Goal: Task Accomplishment & Management: Manage account settings

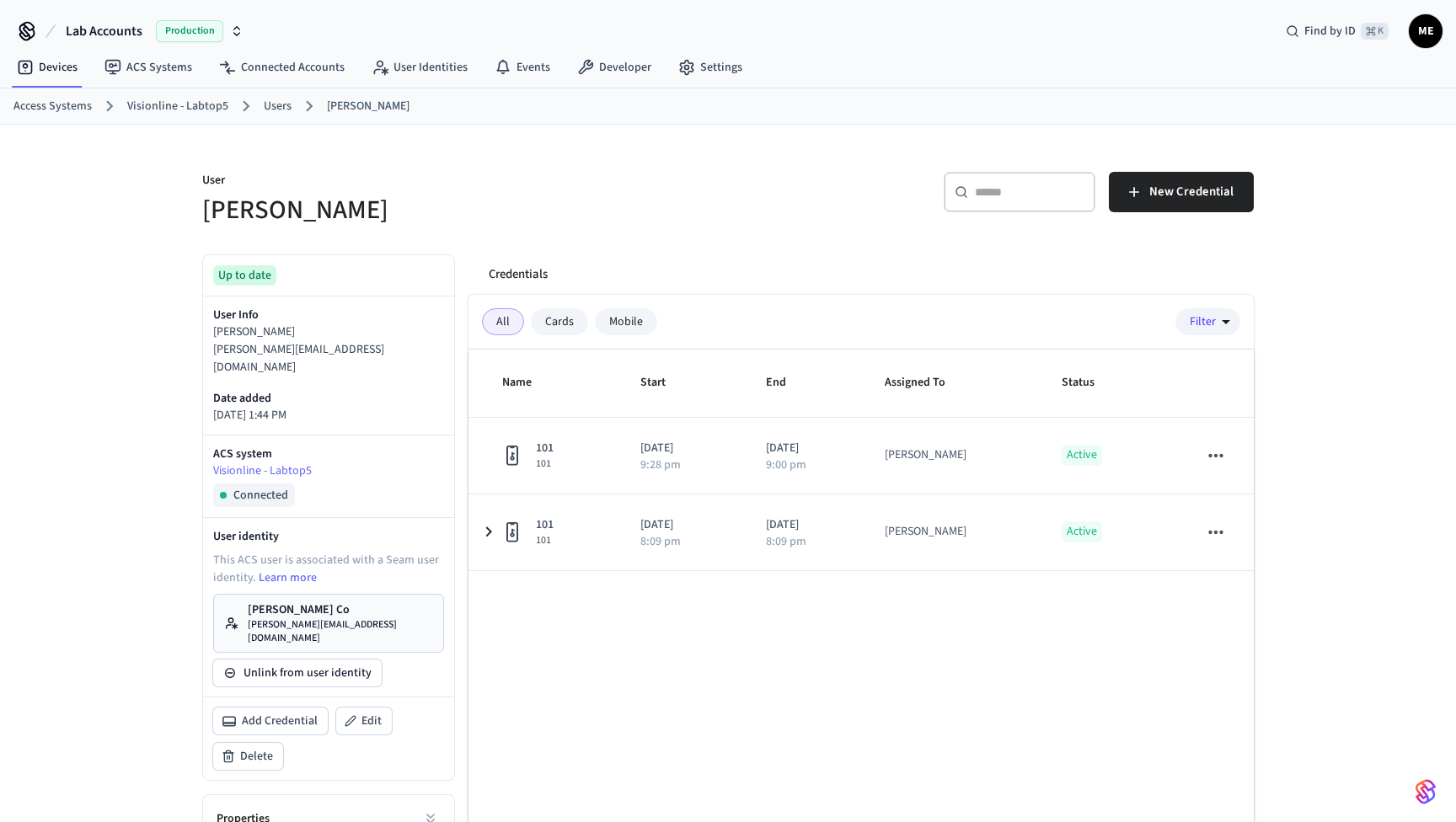
click at [243, 30] on button "Lab Accounts Production" at bounding box center [154, 31] width 188 height 36
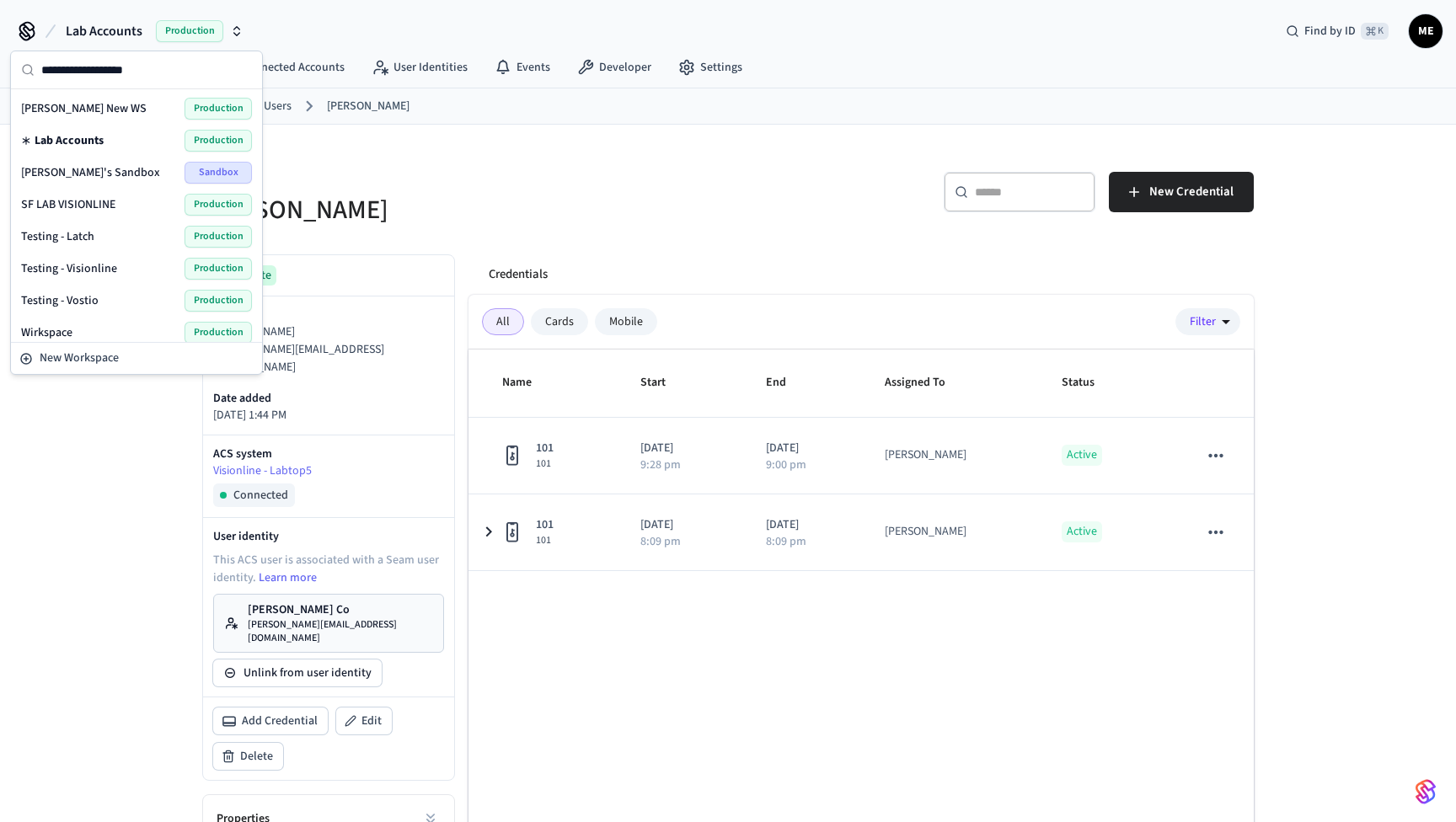
click at [411, 7] on div "Lab Accounts Production Find by ID ⌘ K ME" at bounding box center [728, 24] width 1456 height 49
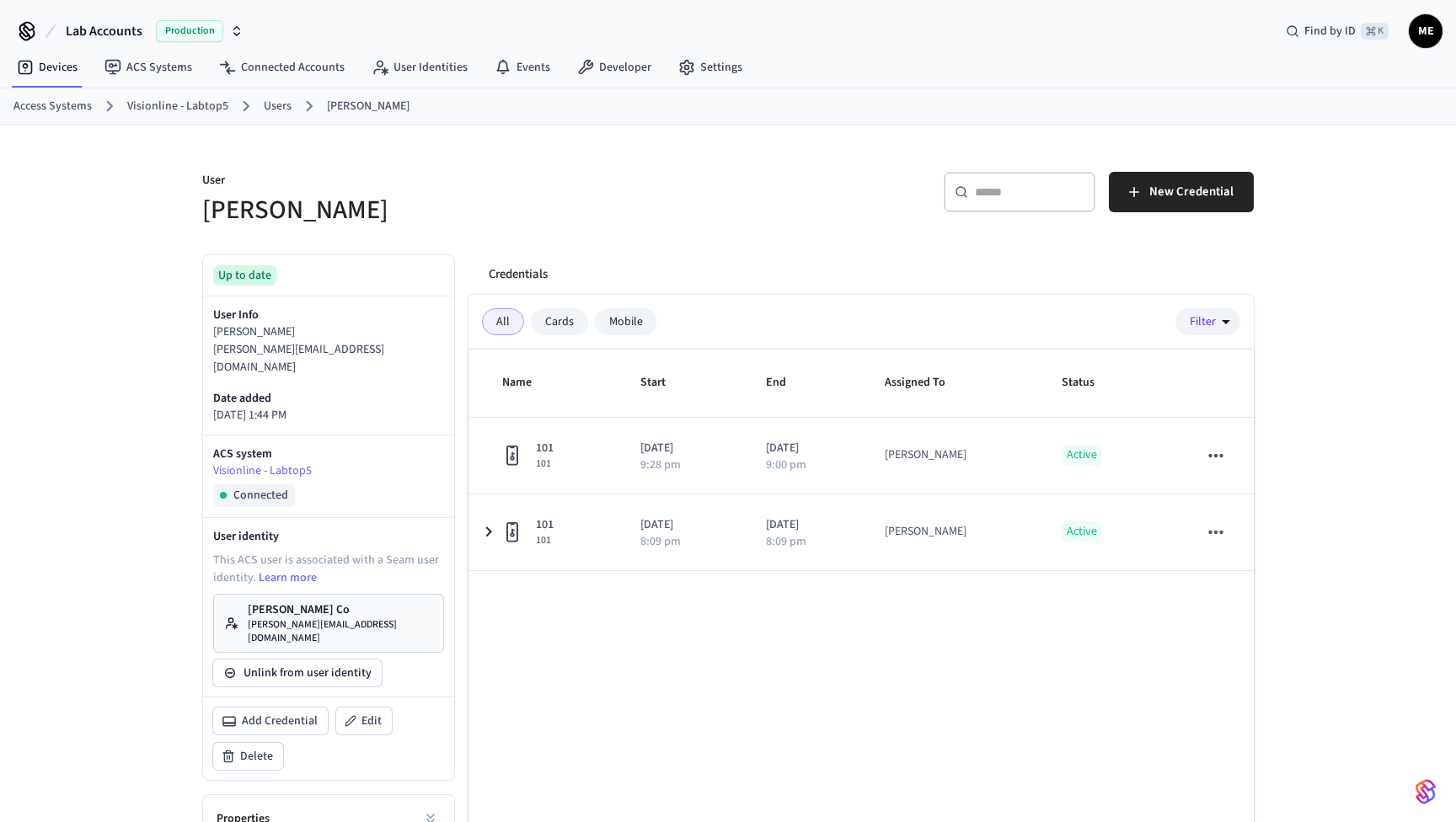
click at [826, 302] on div "All Cards Mobile Filter" at bounding box center [861, 321] width 785 height 54
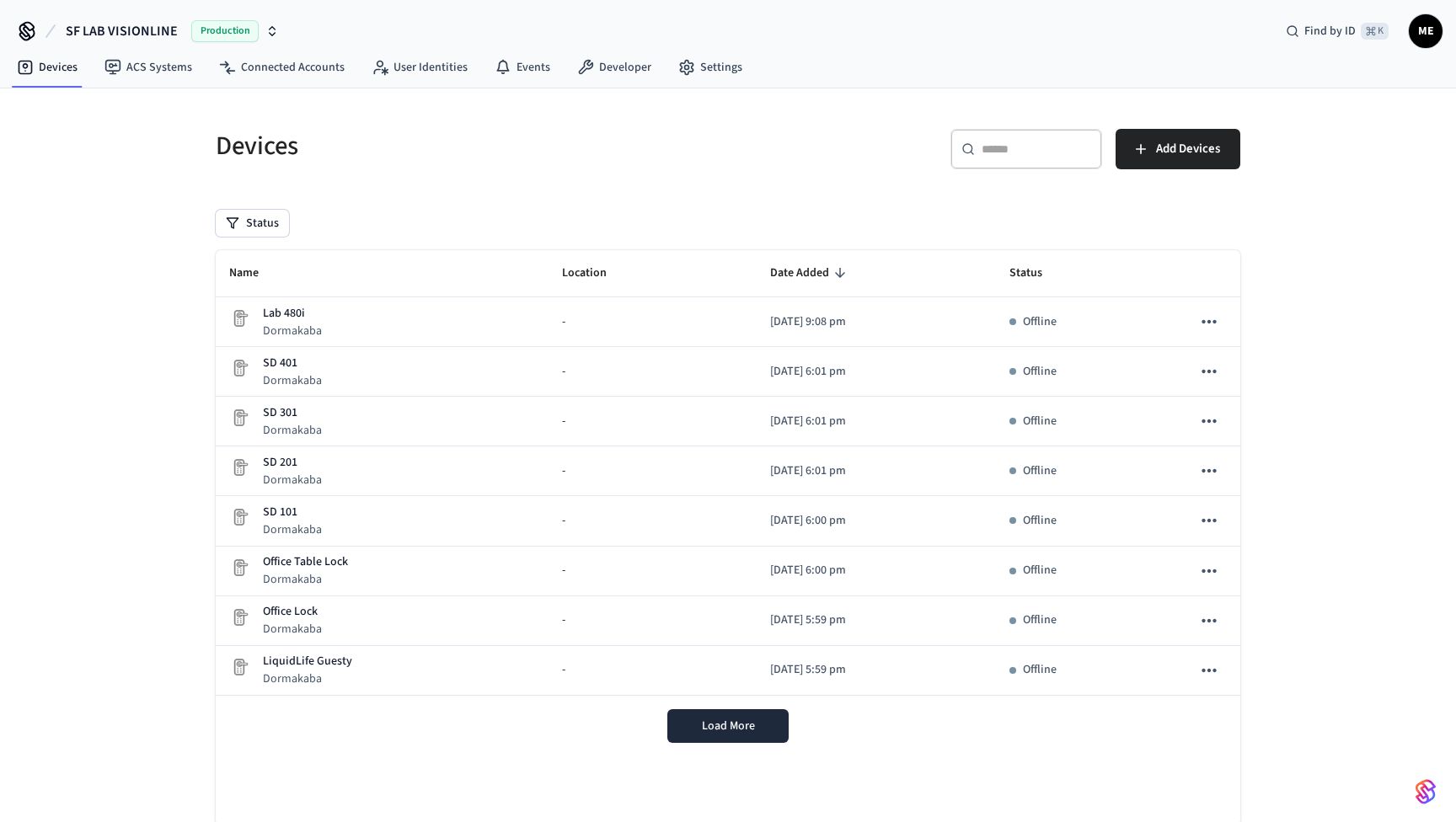
click at [271, 31] on icon "button" at bounding box center [272, 30] width 13 height 13
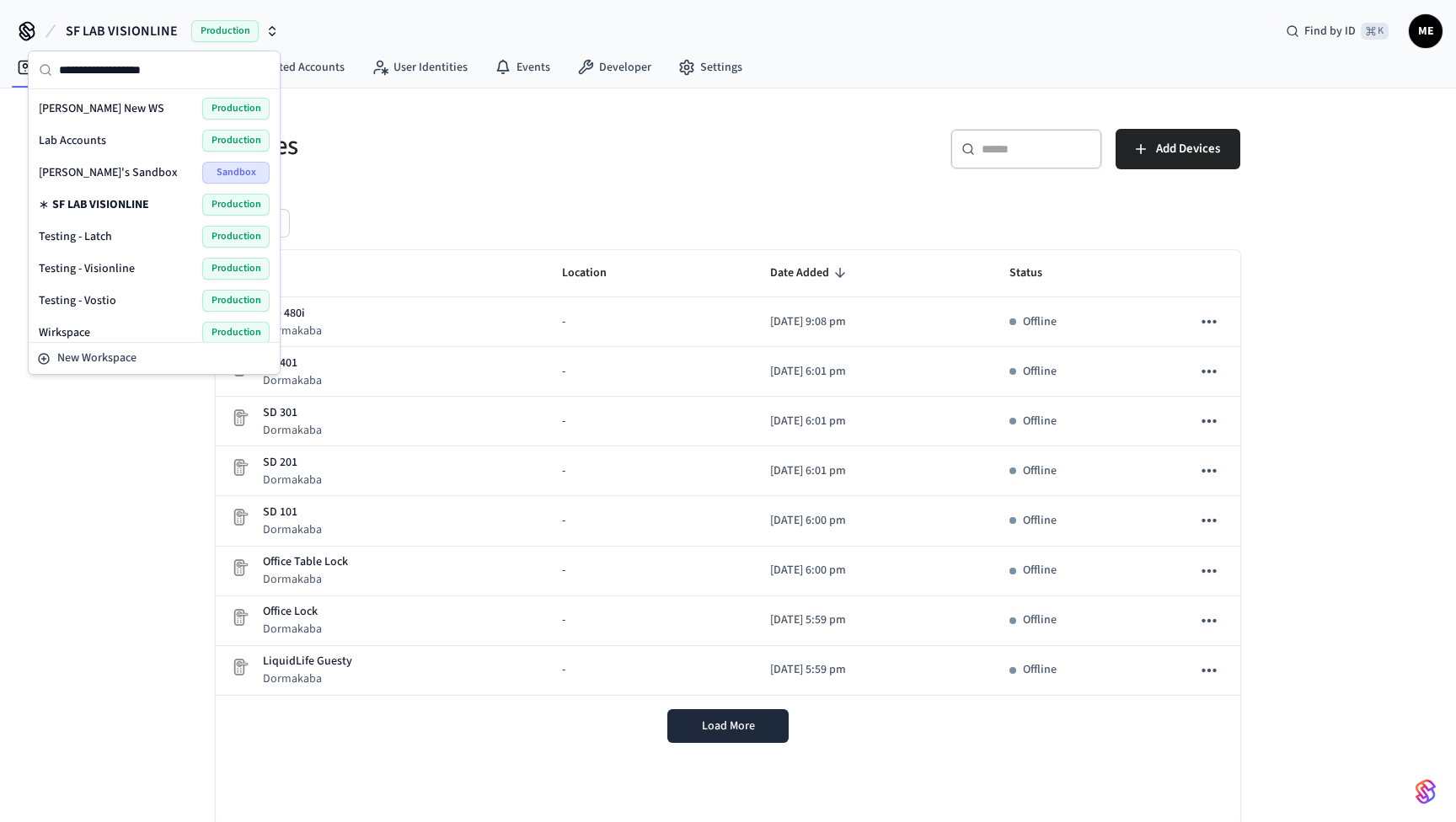
click at [127, 144] on div "Lab Accounts Production" at bounding box center [154, 141] width 231 height 22
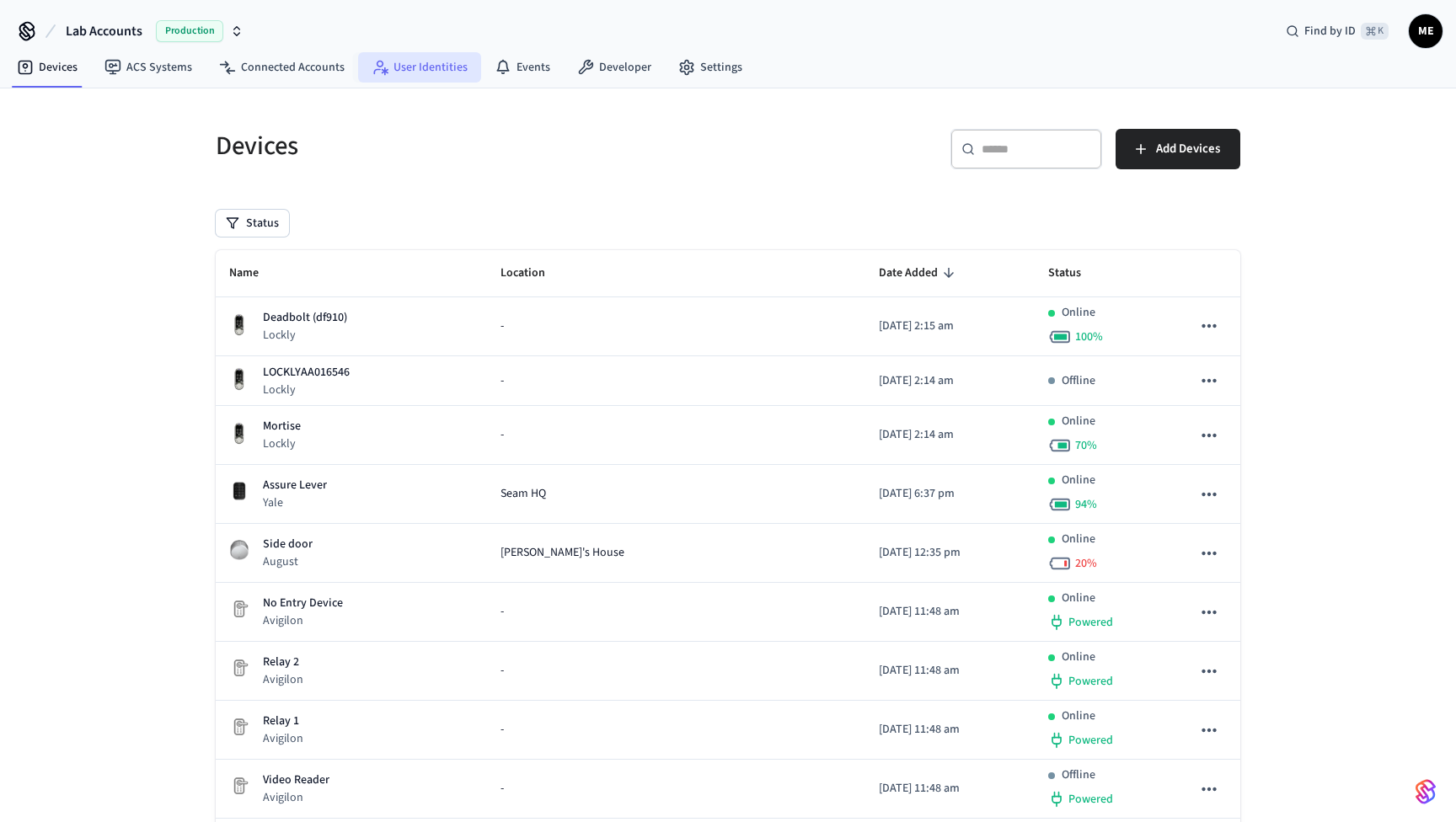
click at [428, 69] on link "User Identities" at bounding box center [419, 68] width 123 height 30
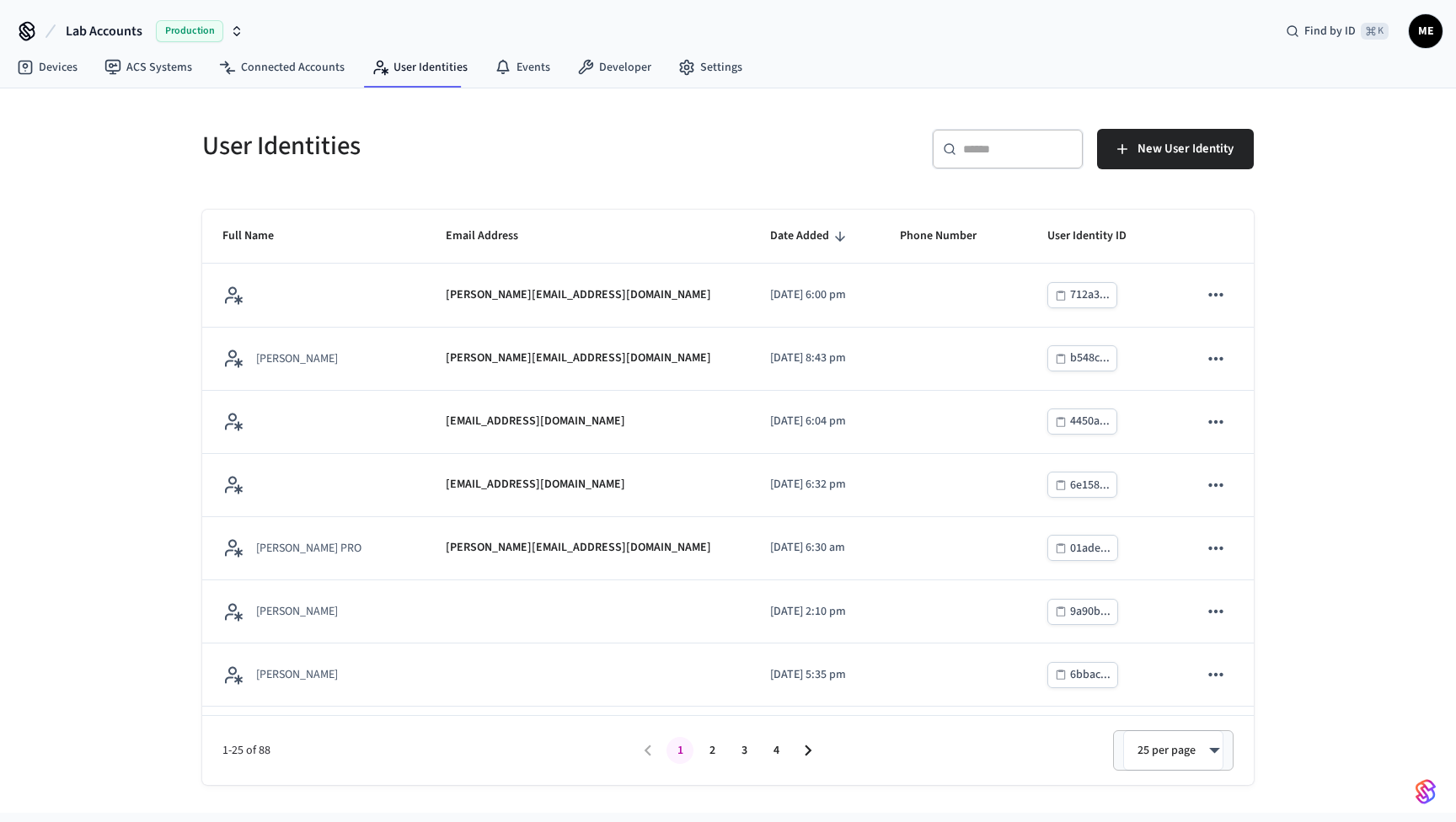
click at [972, 148] on input "text" at bounding box center [1017, 149] width 110 height 17
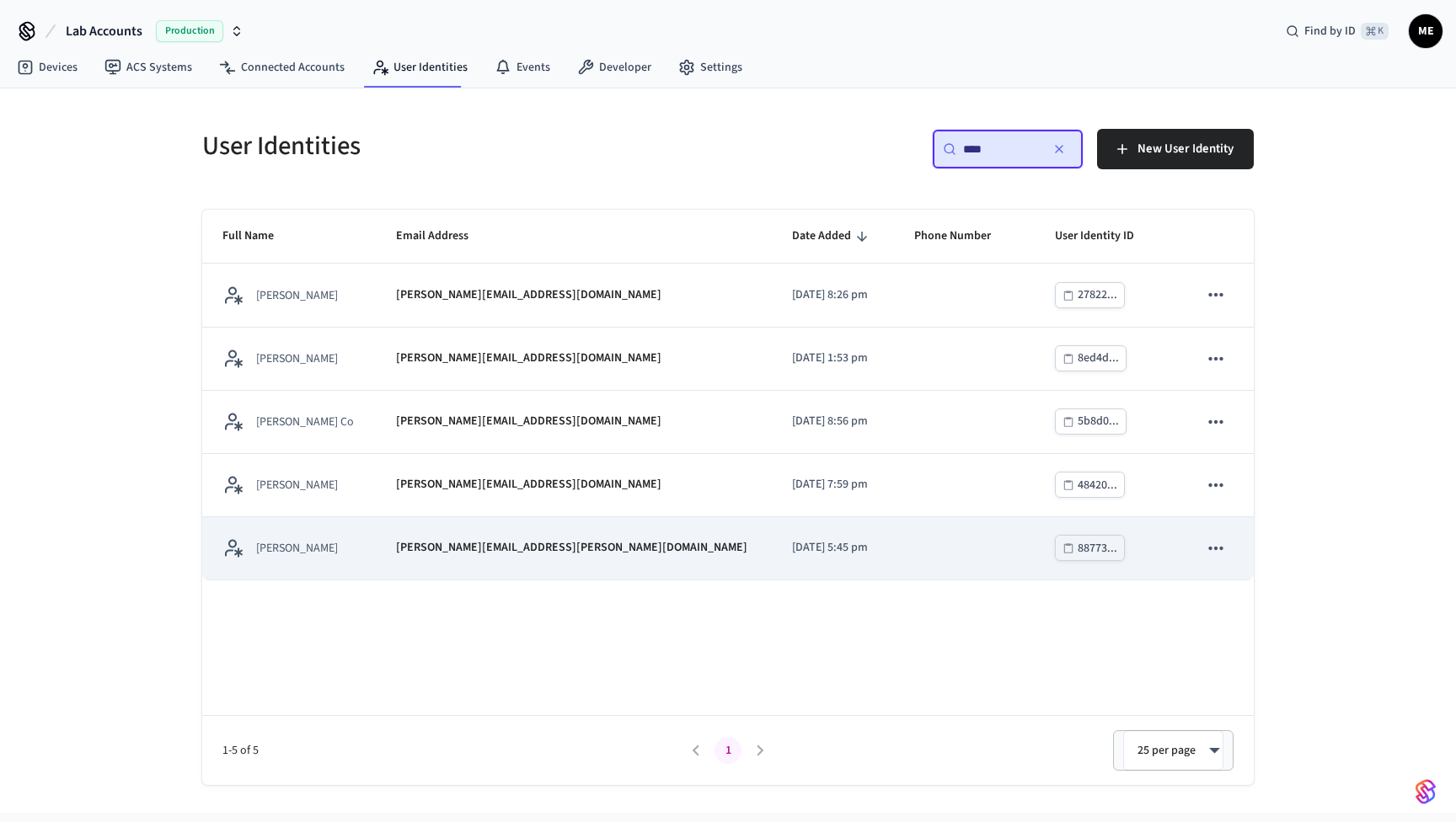
type input "****"
click at [606, 552] on div "matthew.m.edmonds@gmail.com" at bounding box center [573, 548] width 355 height 18
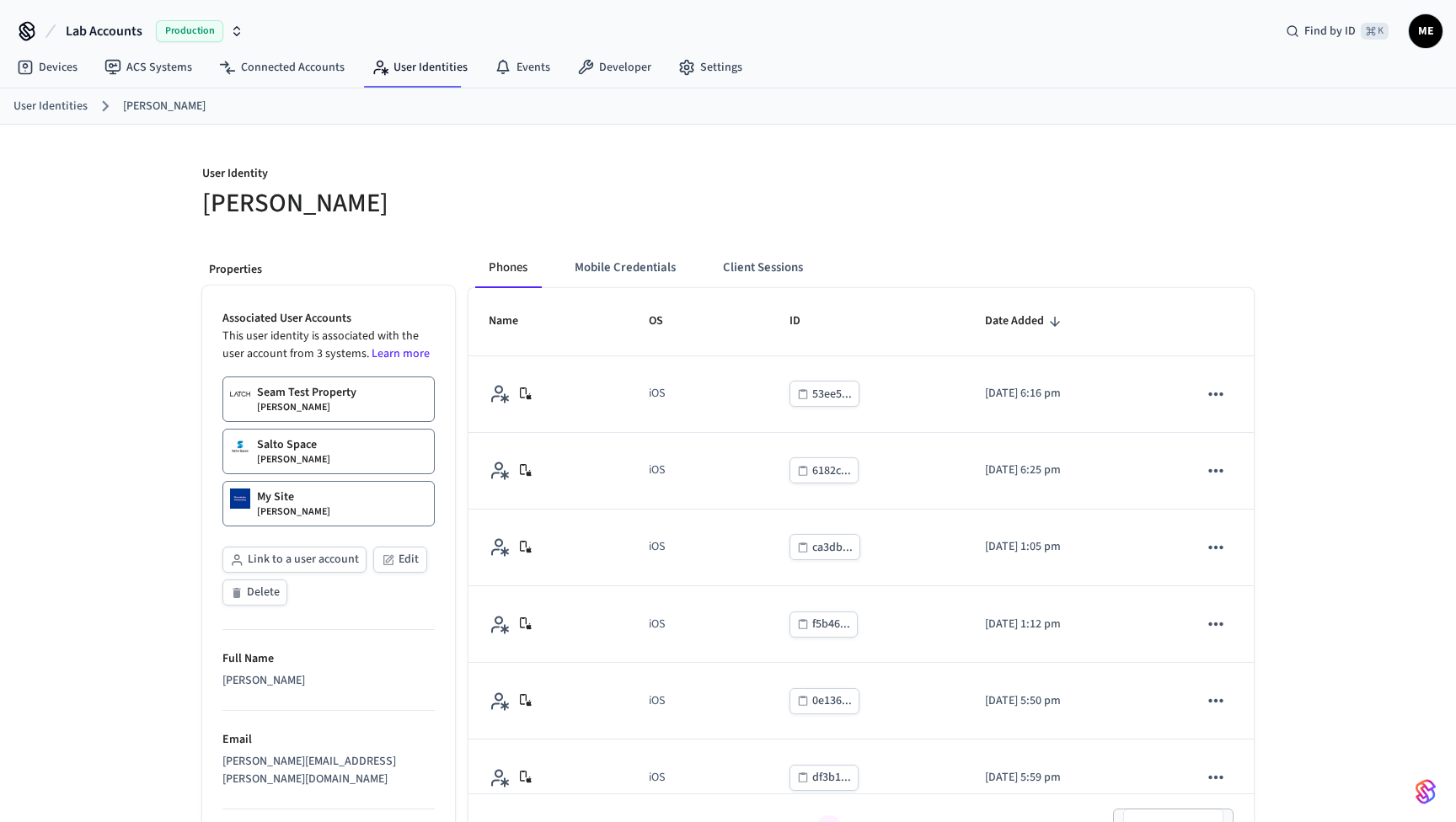
click at [313, 404] on p "[PERSON_NAME]" at bounding box center [294, 407] width 73 height 13
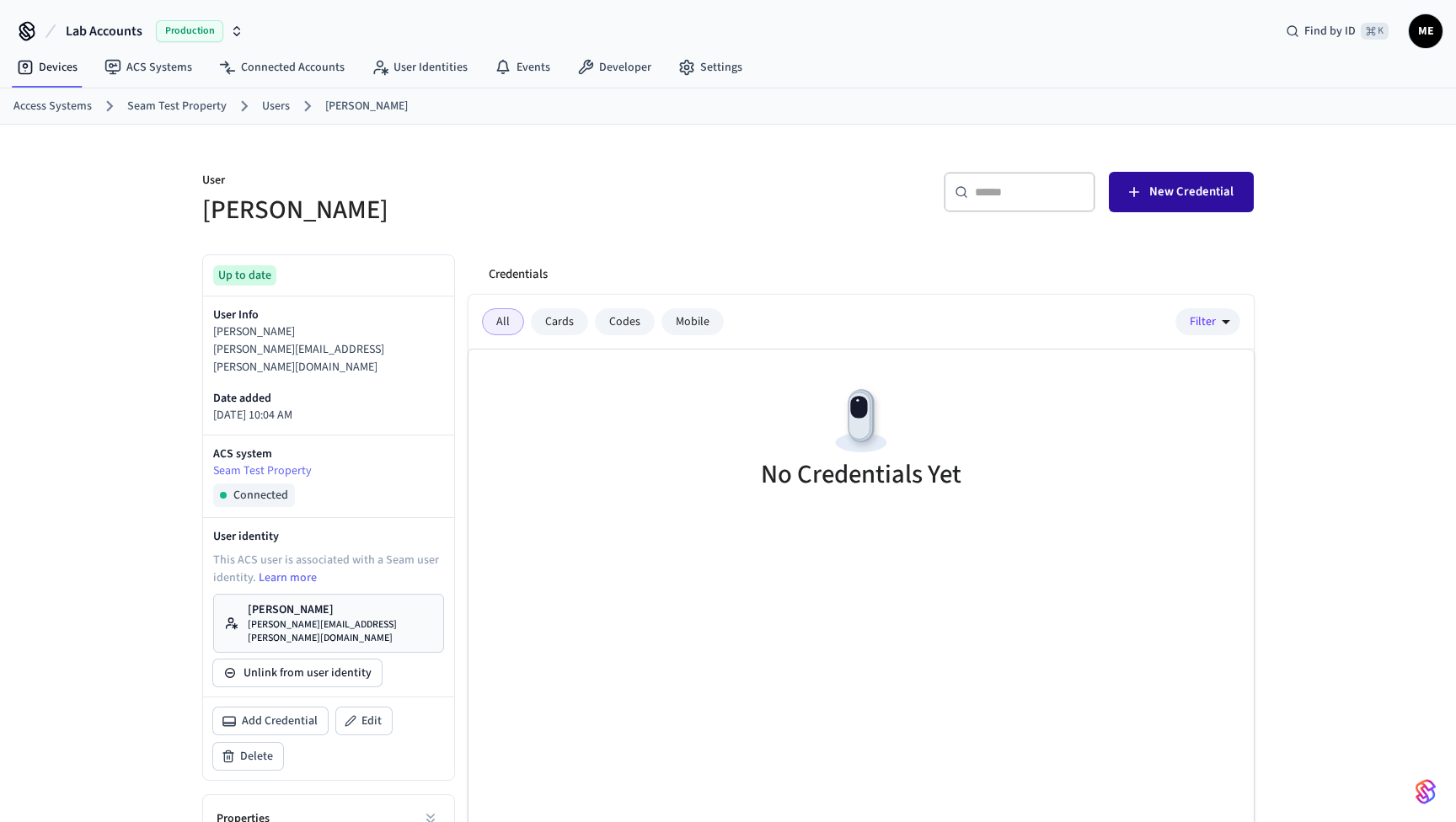
click at [1191, 193] on span "New Credential" at bounding box center [1191, 191] width 85 height 22
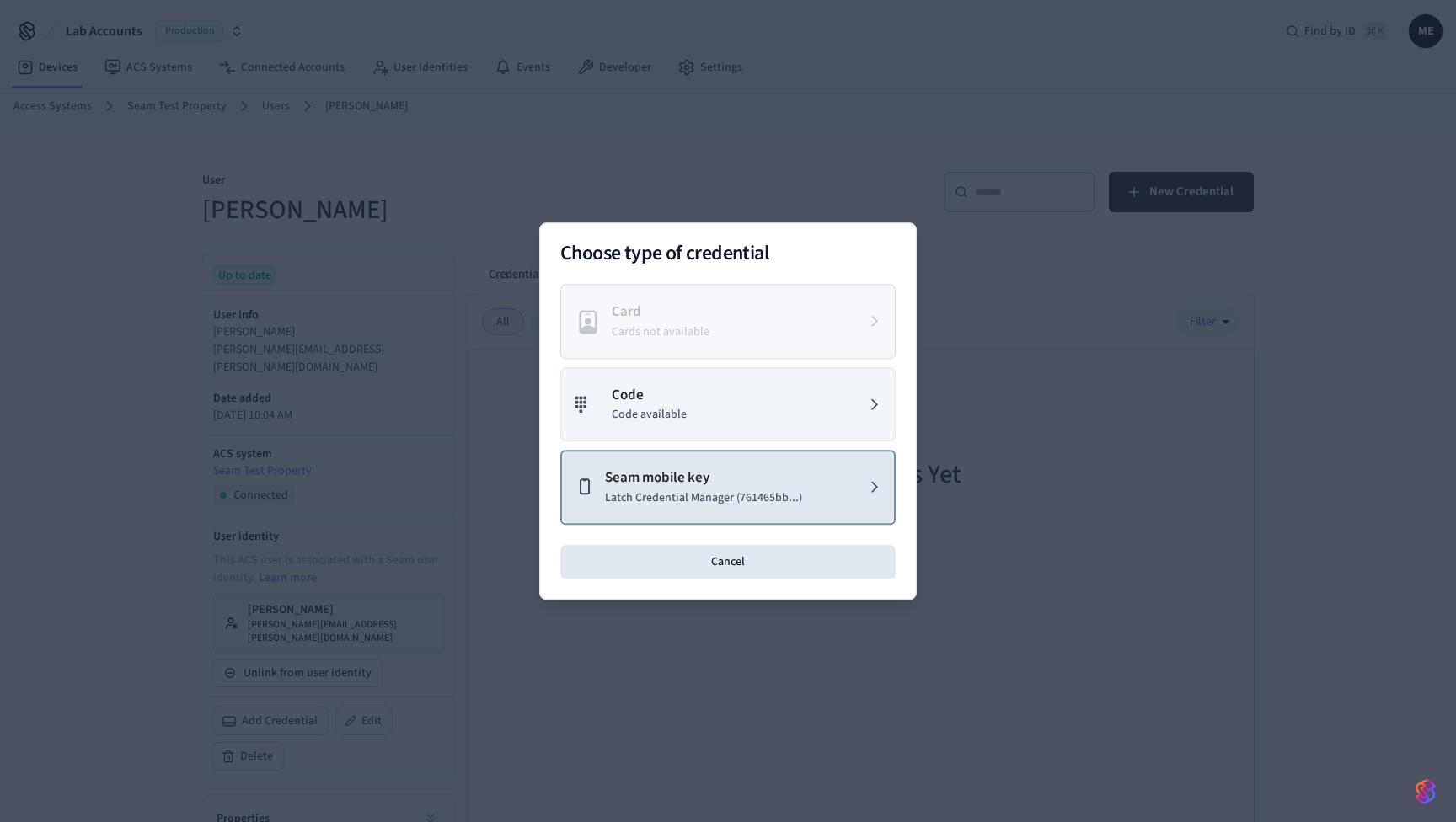
click at [741, 491] on p "Latch Credential Manager (761465bb...)" at bounding box center [703, 499] width 197 height 18
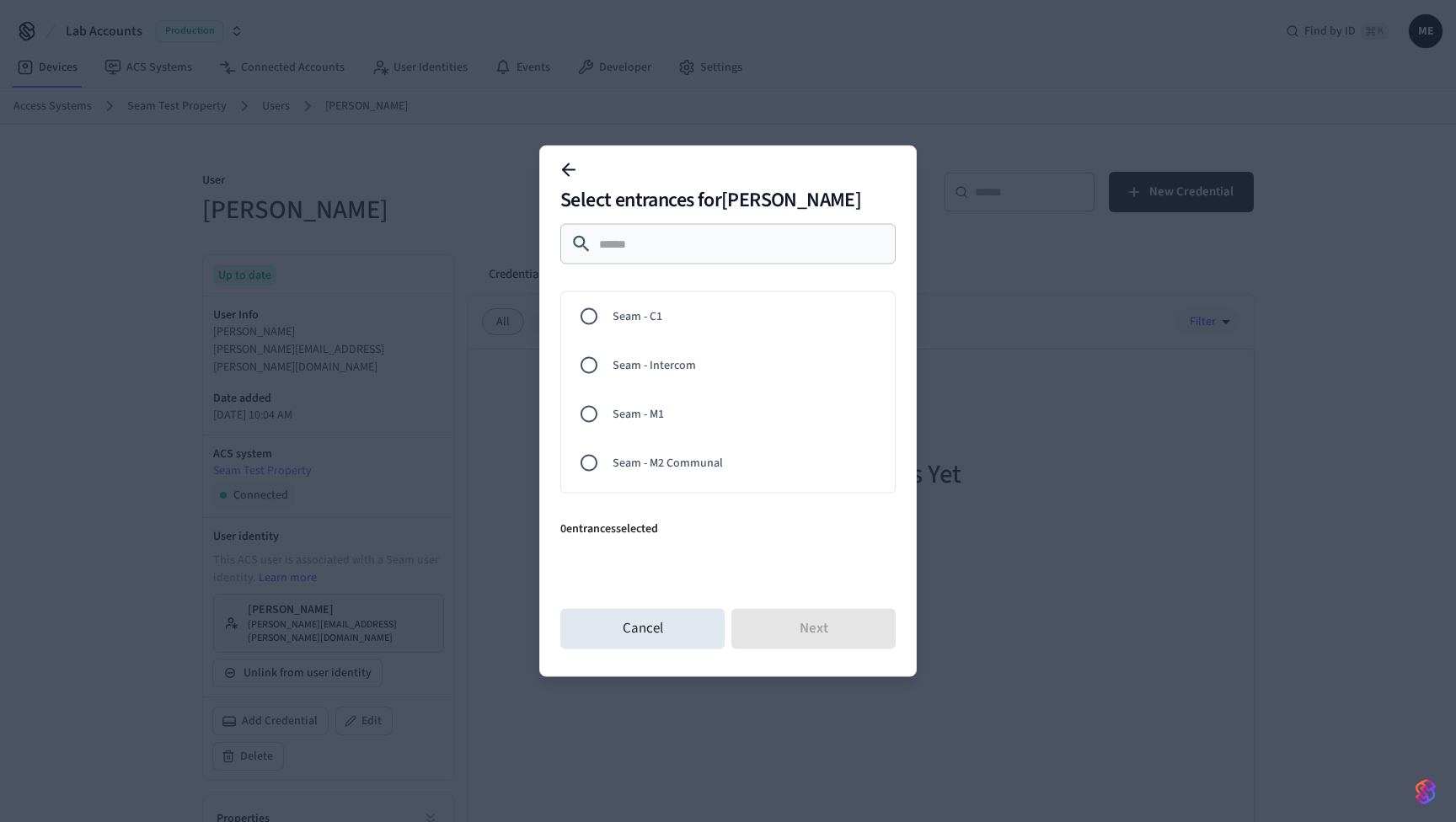
click at [568, 166] on icon at bounding box center [568, 170] width 20 height 20
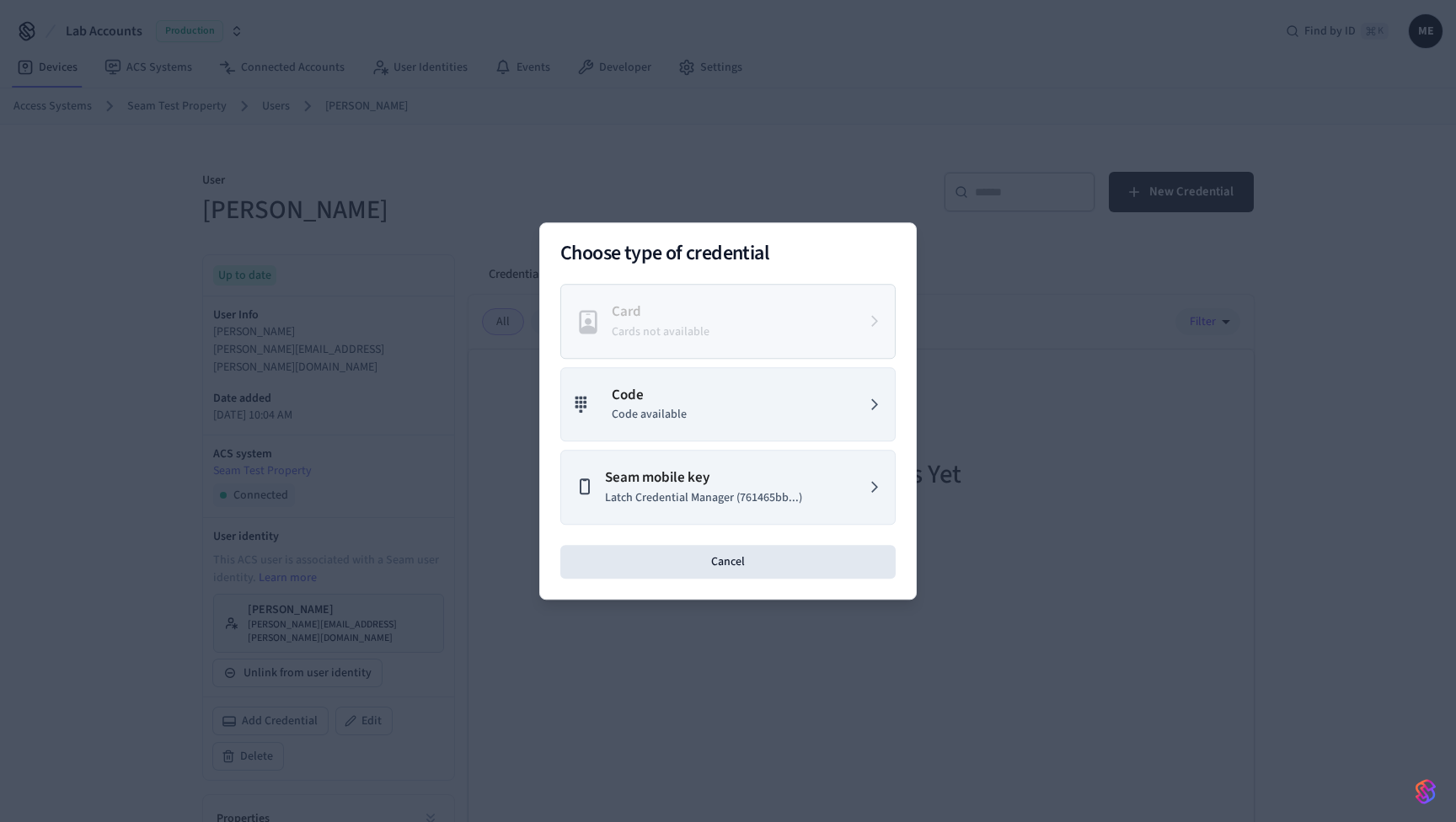
click at [666, 580] on div "Choose type of credential Card Cards not available Code Code available Seam mob…" at bounding box center [728, 411] width 378 height 378
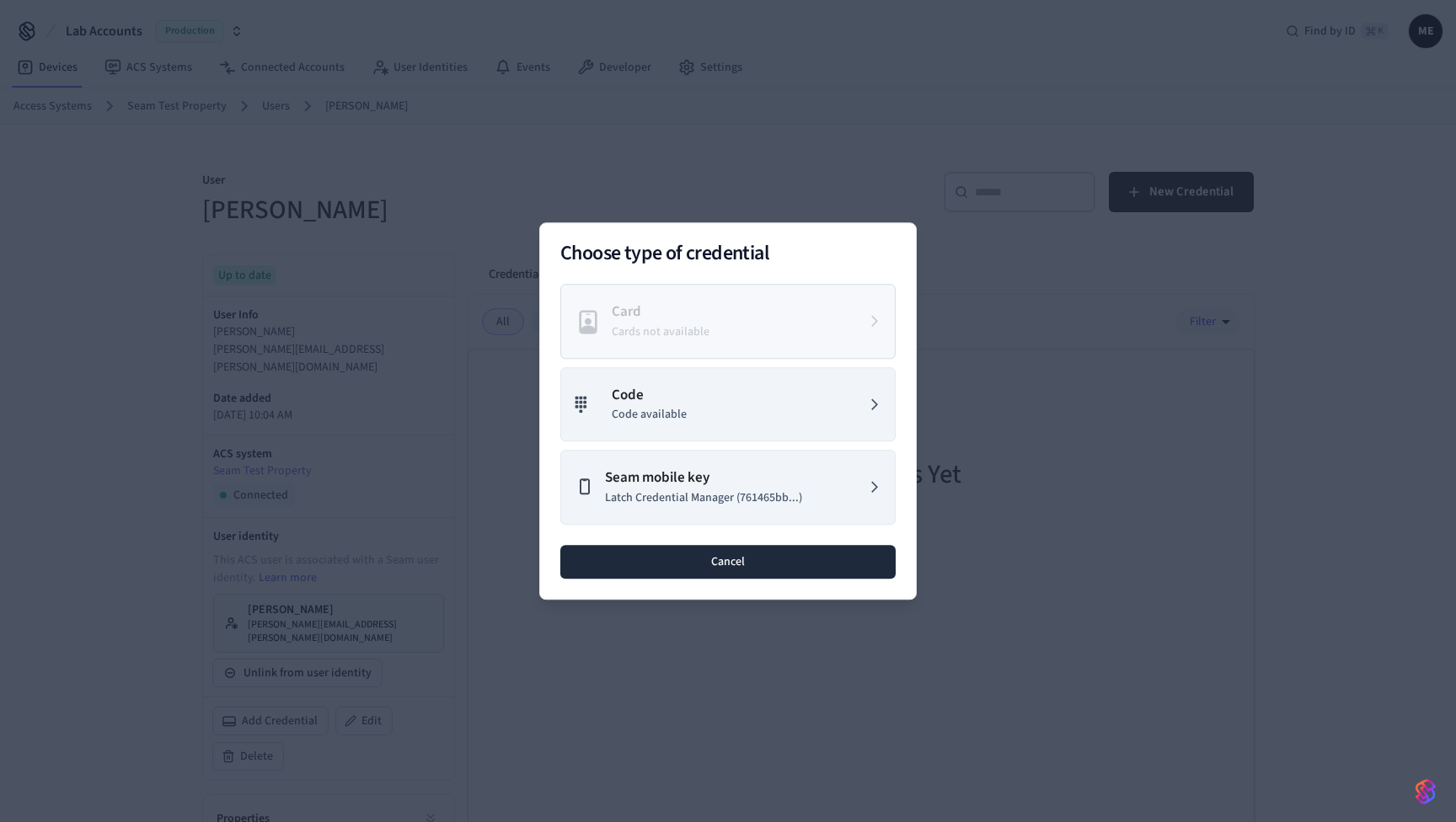
click at [720, 565] on button "Cancel" at bounding box center [728, 562] width 335 height 34
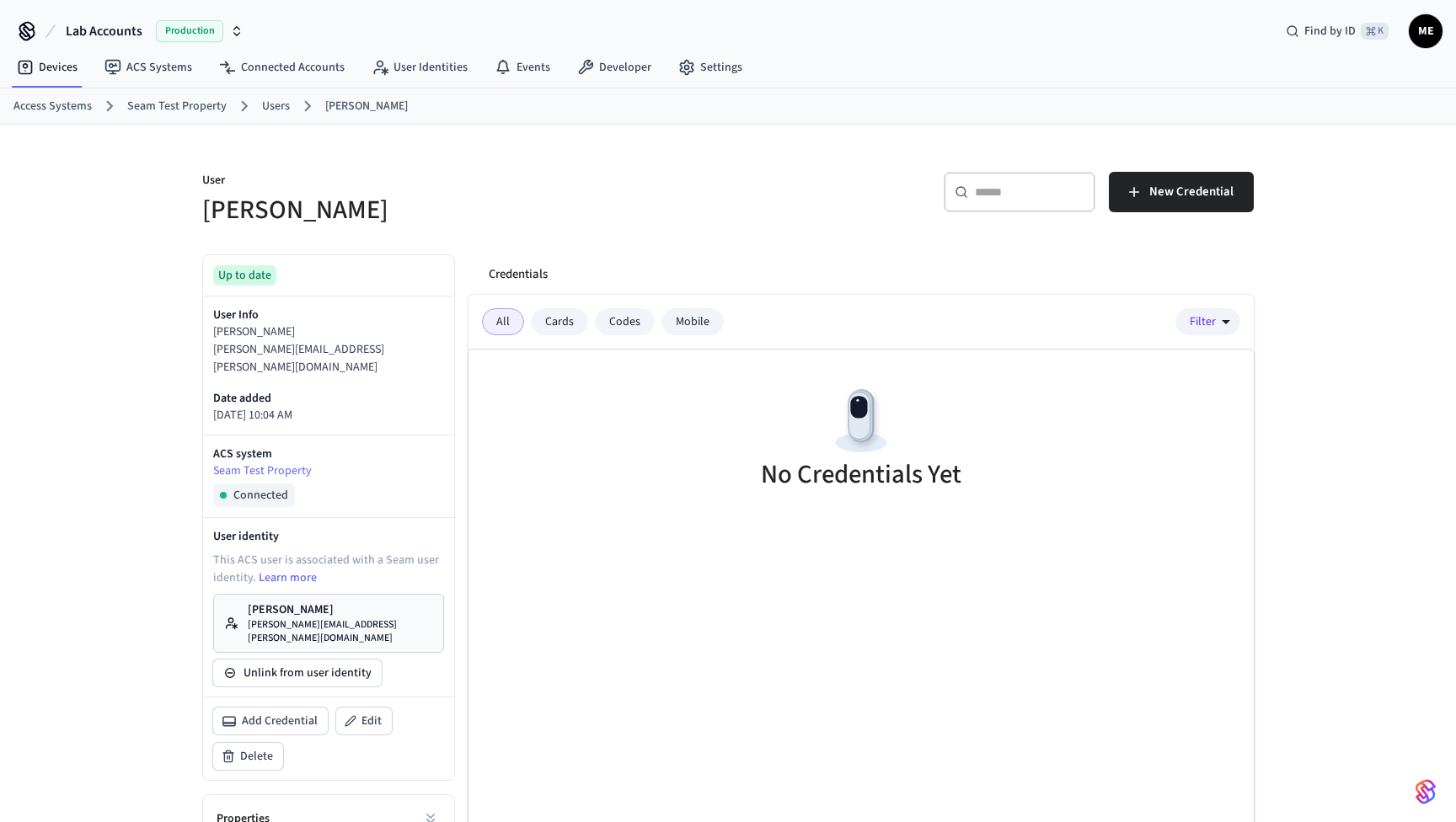
click at [269, 109] on link "Users" at bounding box center [275, 107] width 28 height 18
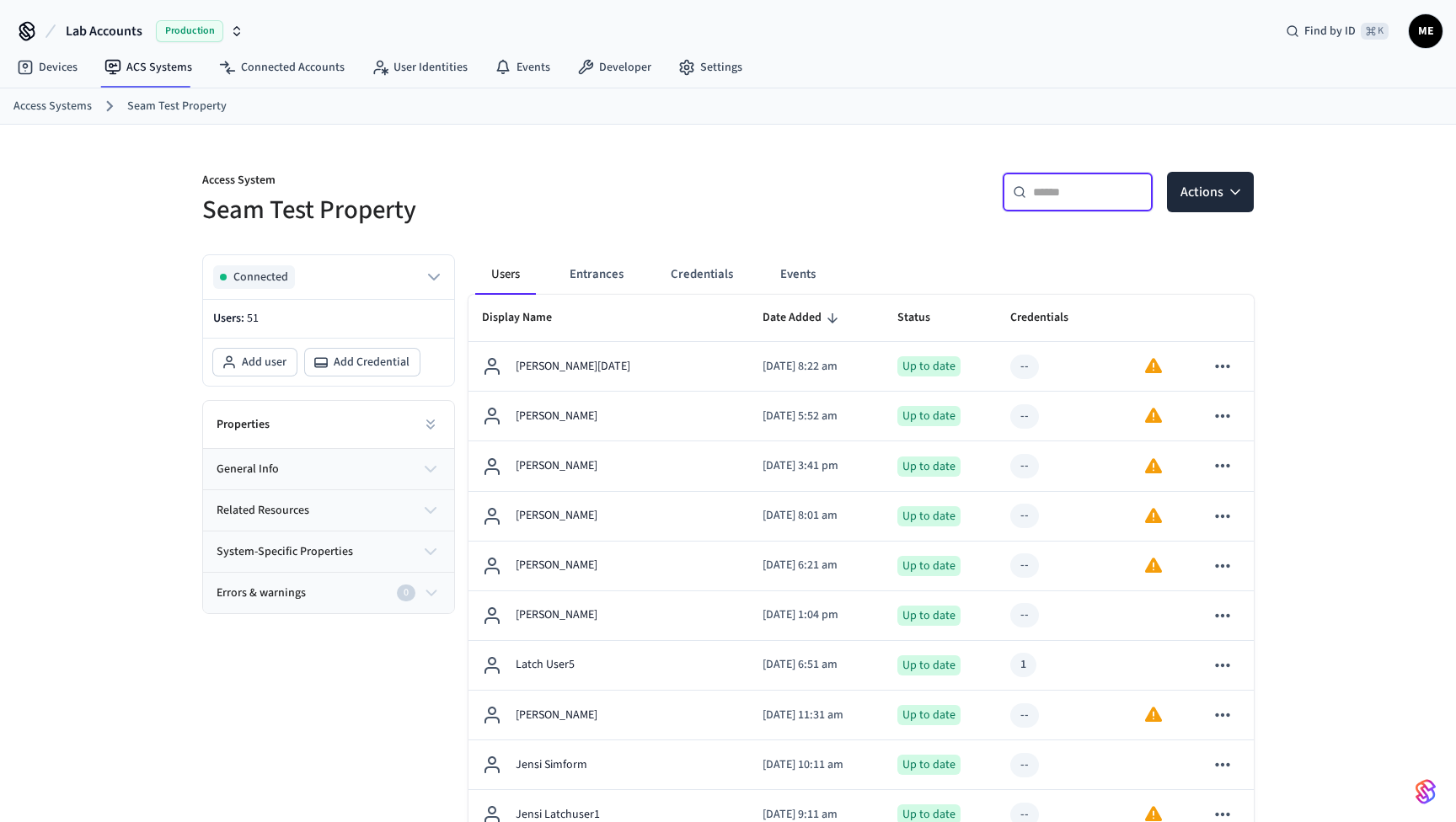
click at [1064, 185] on input "text" at bounding box center [1087, 191] width 110 height 17
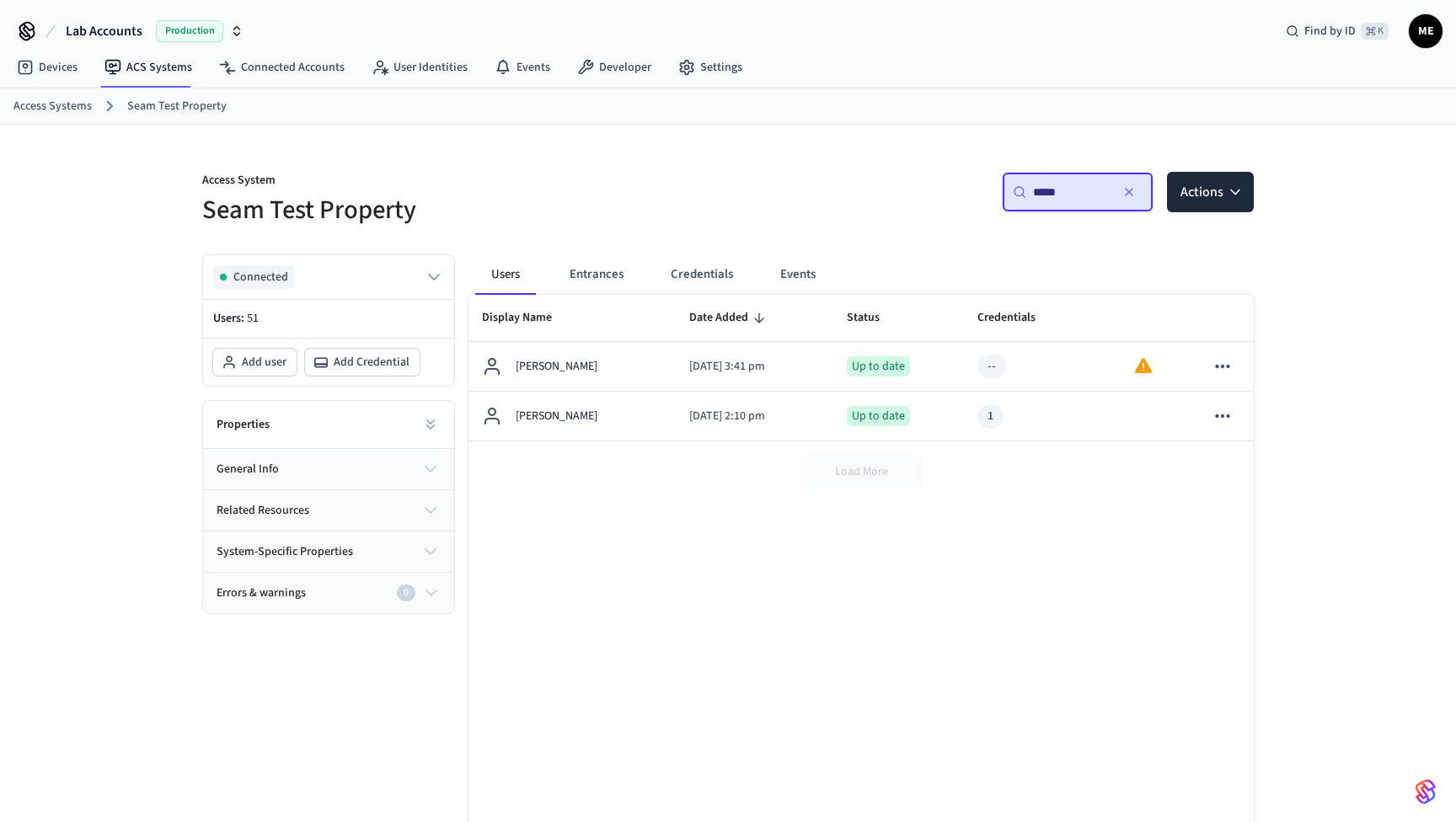
type input "*****"
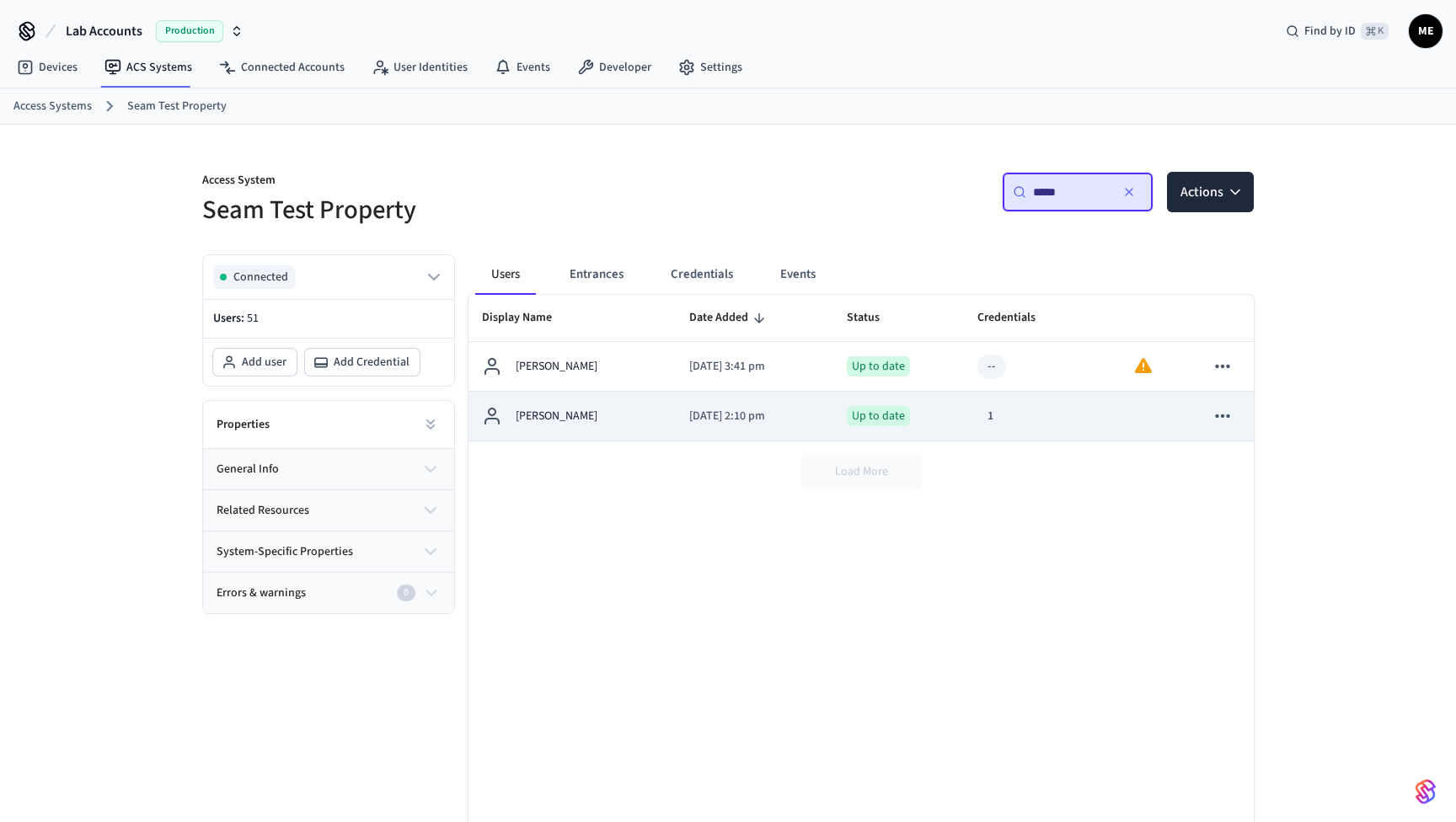
drag, startPoint x: 1054, startPoint y: 224, endPoint x: 578, endPoint y: 406, distance: 509.6
click at [578, 406] on div "Diego Latch" at bounding box center [572, 416] width 180 height 20
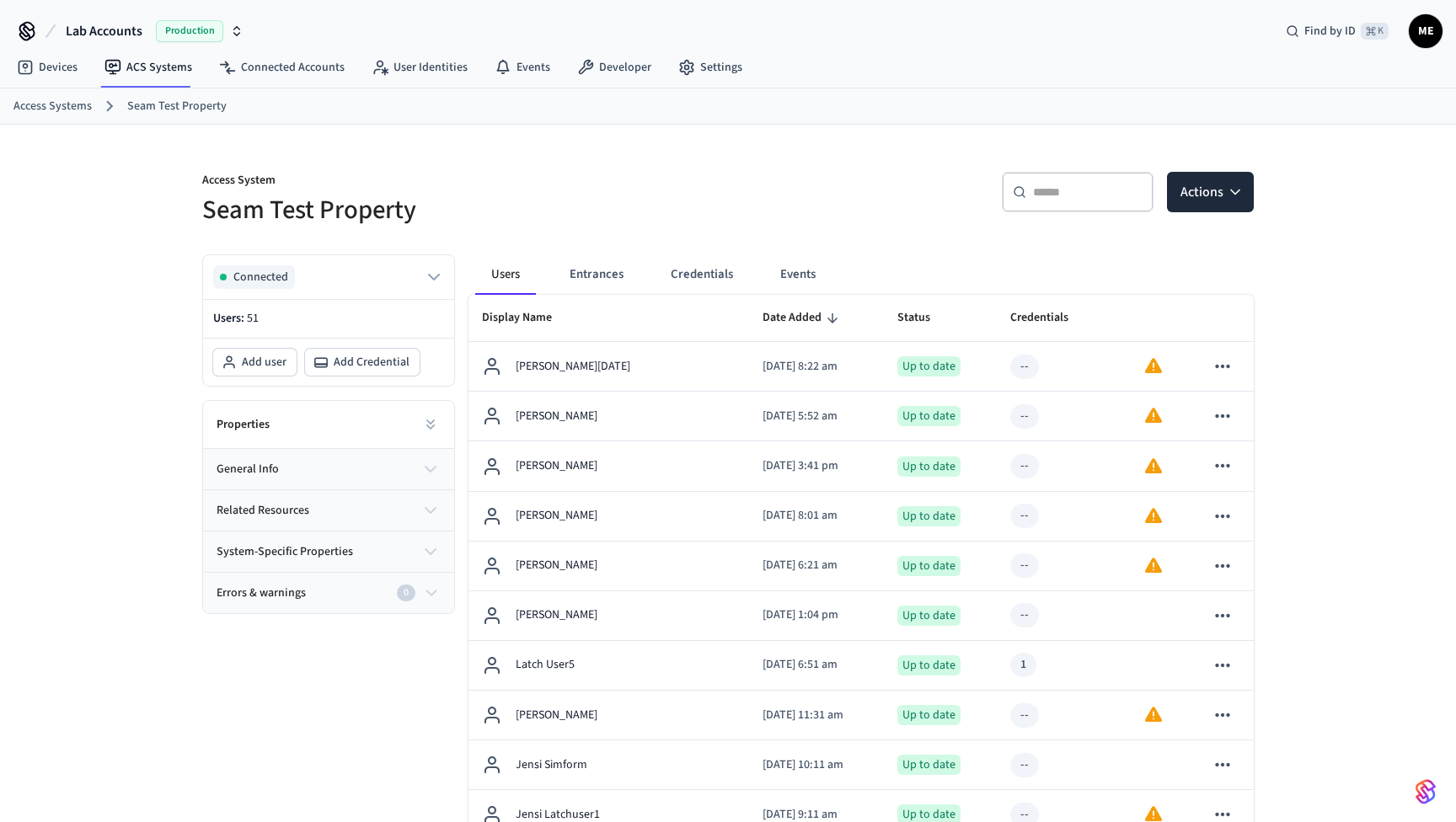
click at [1068, 202] on div "​ ​" at bounding box center [1078, 191] width 151 height 40
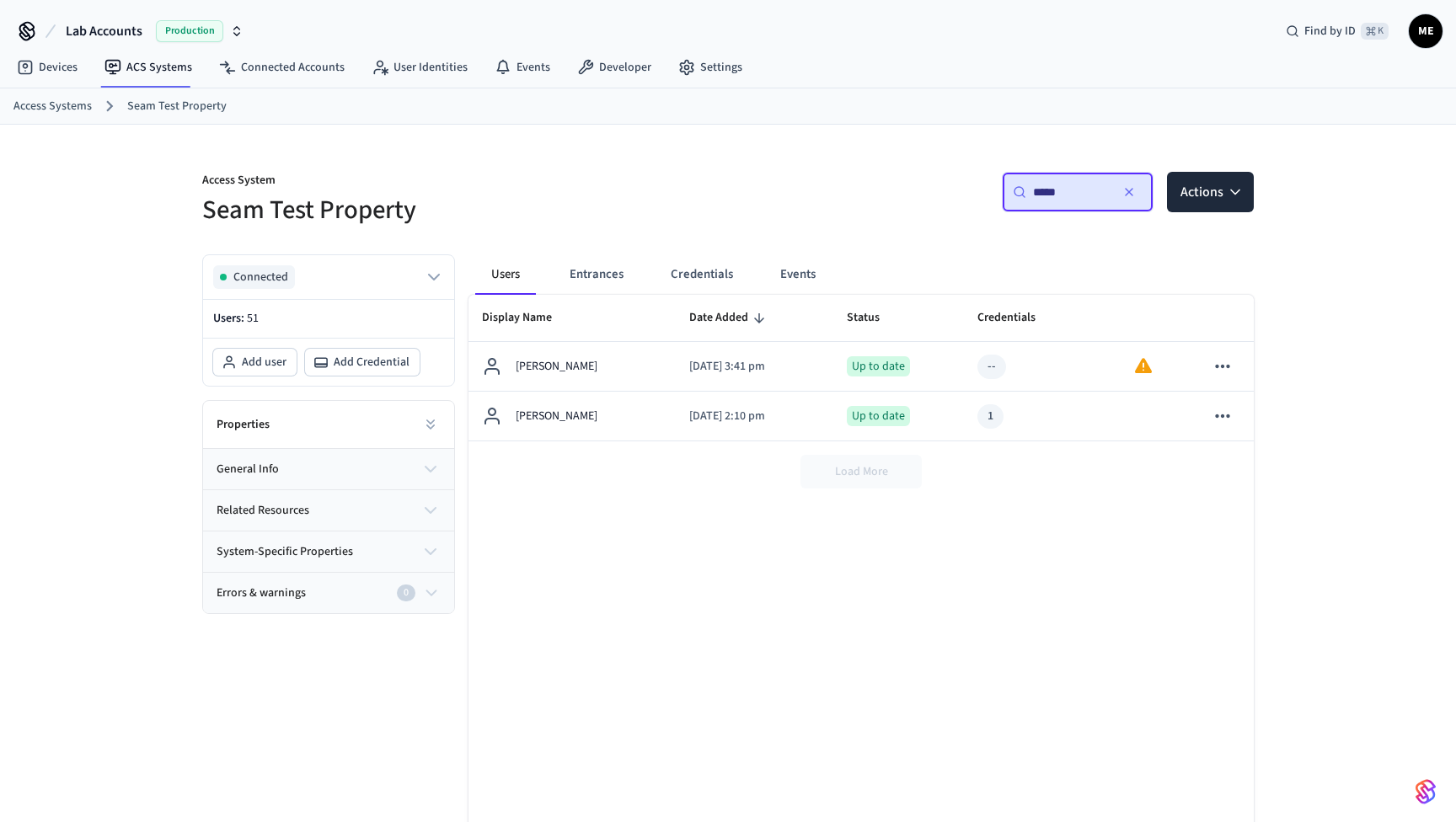
type input "*****"
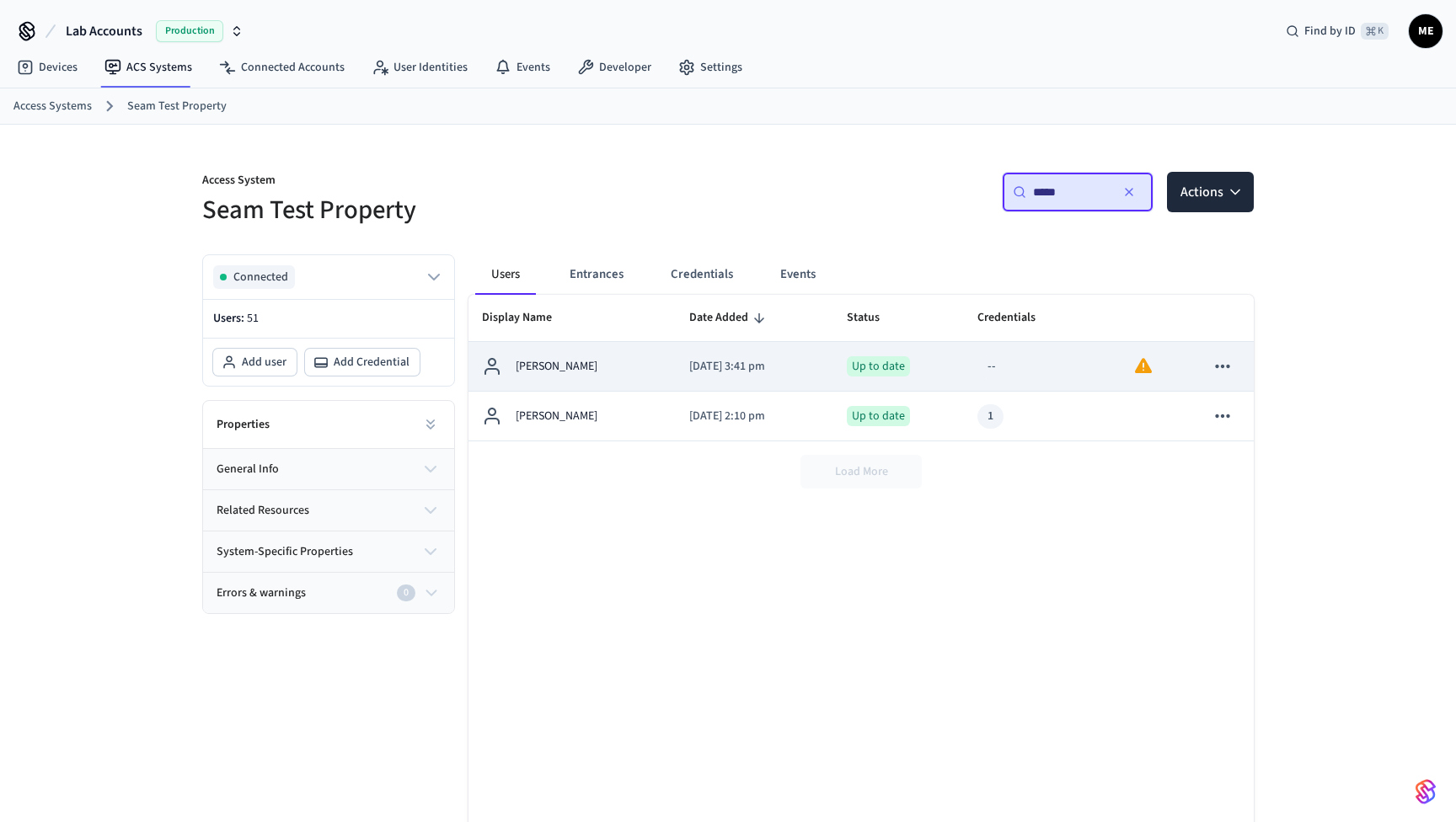
drag, startPoint x: 1047, startPoint y: 225, endPoint x: 697, endPoint y: 367, distance: 377.7
click at [697, 367] on p "2025/08/25 at 3:41 pm" at bounding box center [754, 367] width 130 height 18
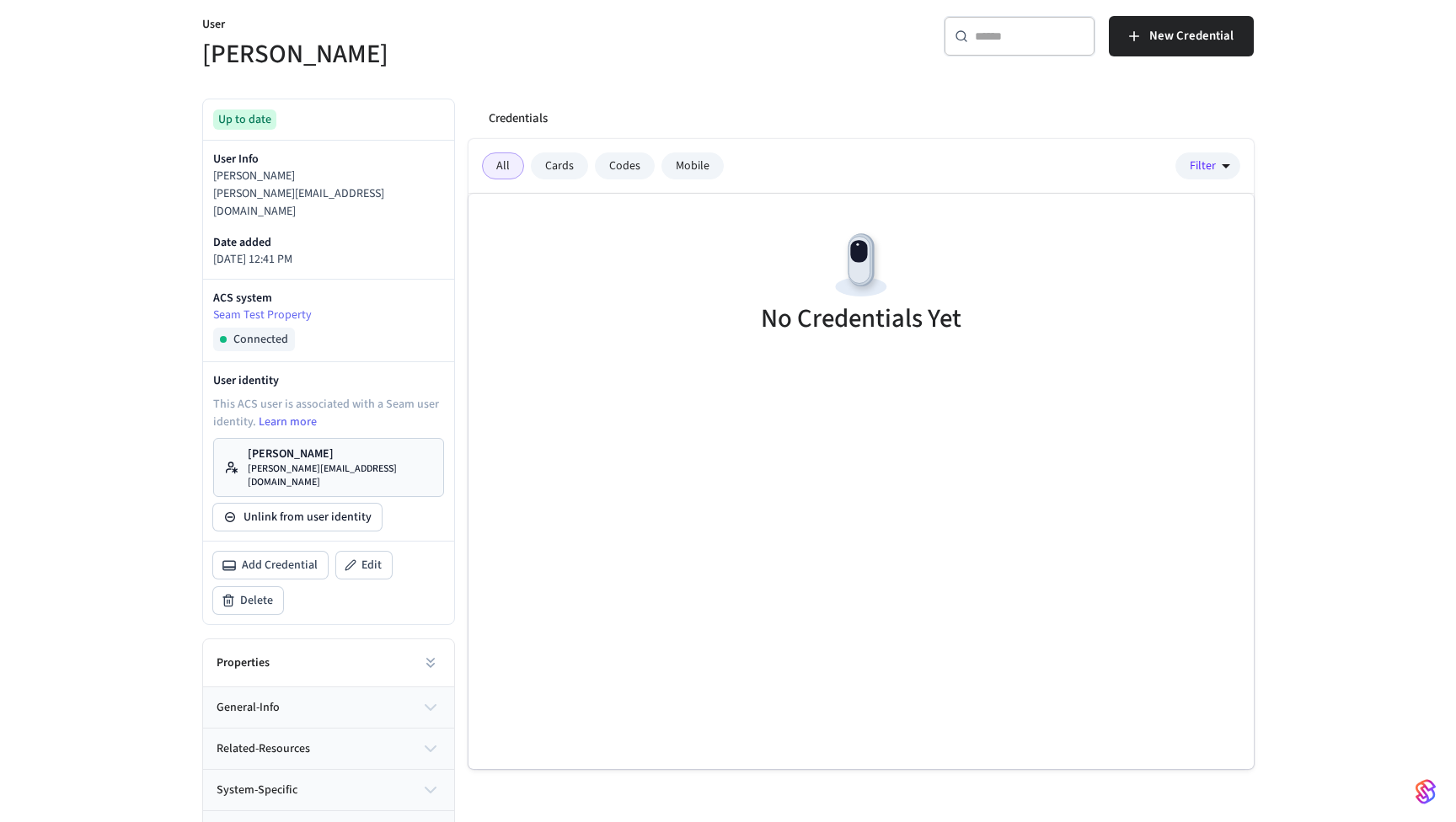
scroll to position [216, 0]
click at [330, 463] on p "[PERSON_NAME][EMAIL_ADDRESS][DOMAIN_NAME]" at bounding box center [340, 476] width 185 height 27
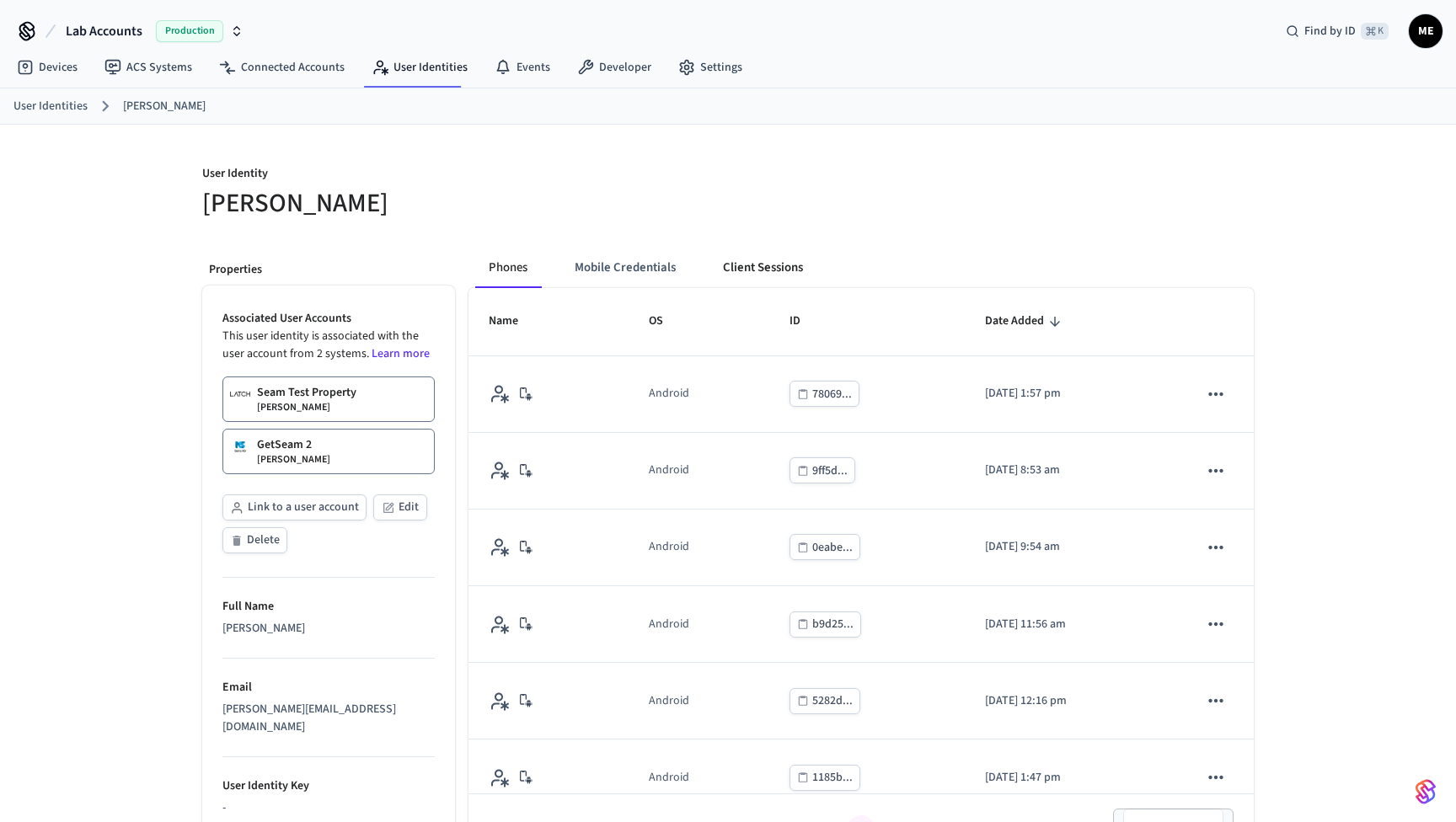
click at [729, 272] on button "Client Sessions" at bounding box center [762, 267] width 107 height 40
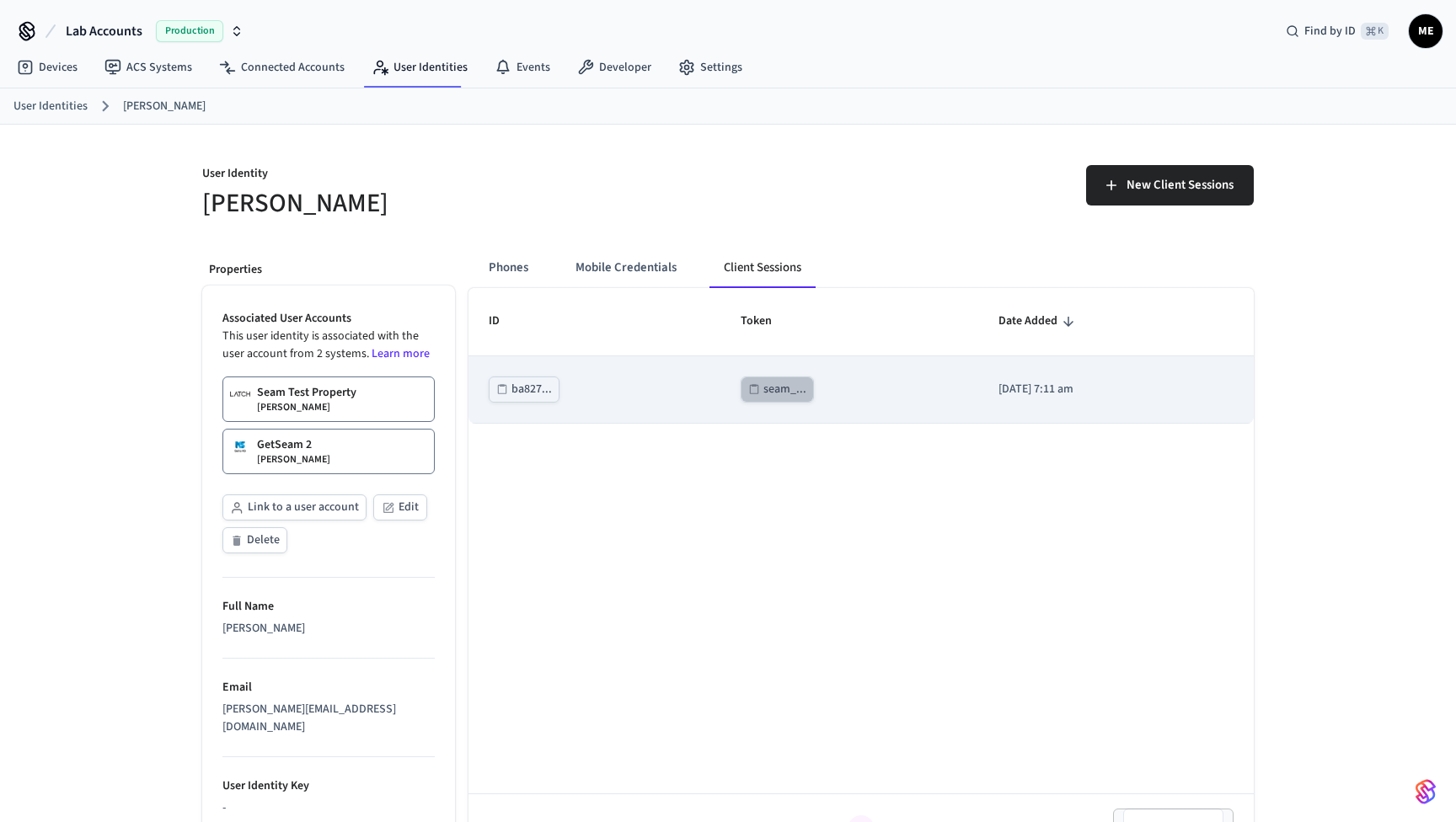
click at [764, 400] on button "seam_..." at bounding box center [777, 389] width 73 height 26
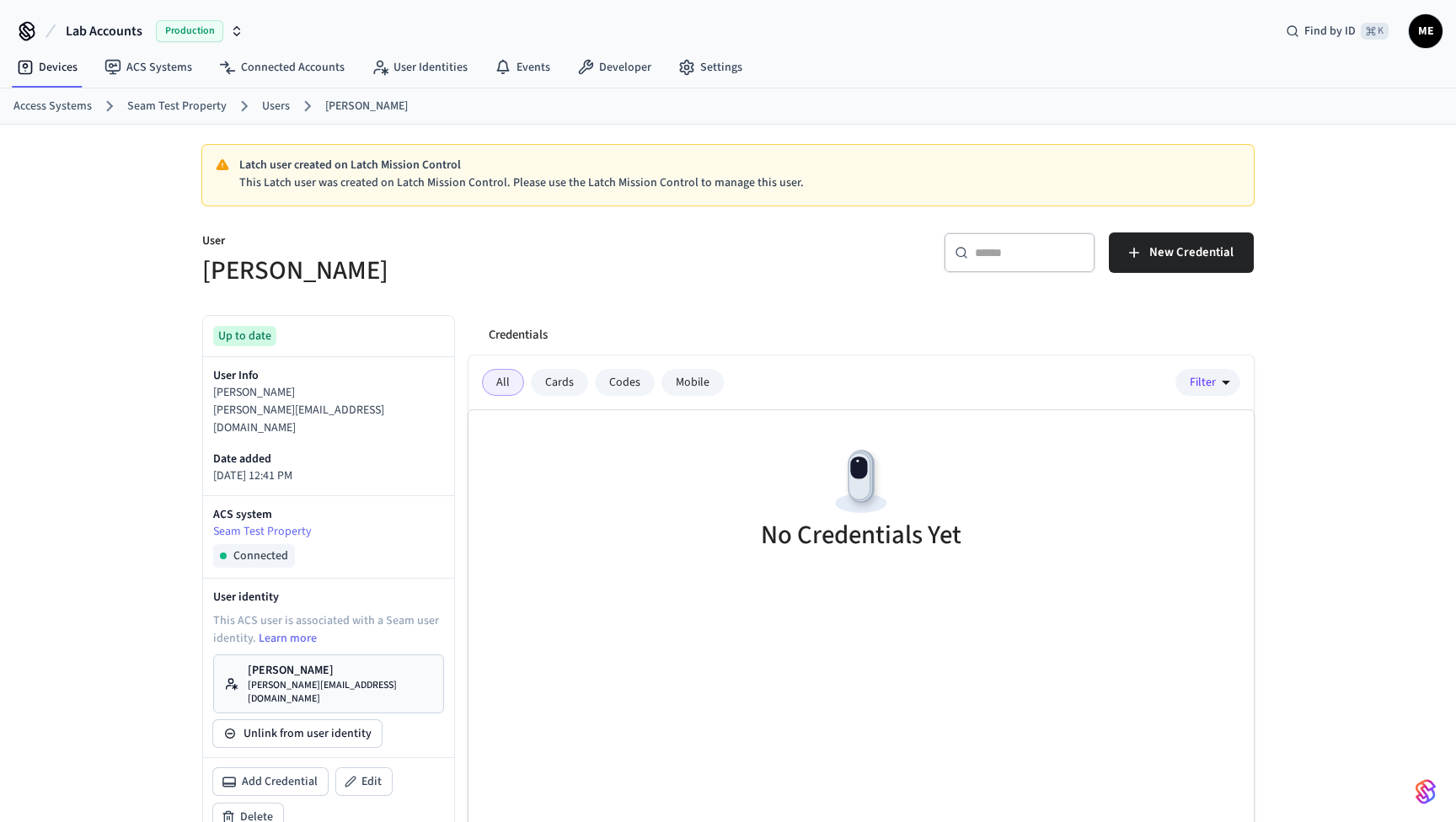
click at [277, 110] on link "Users" at bounding box center [275, 107] width 28 height 18
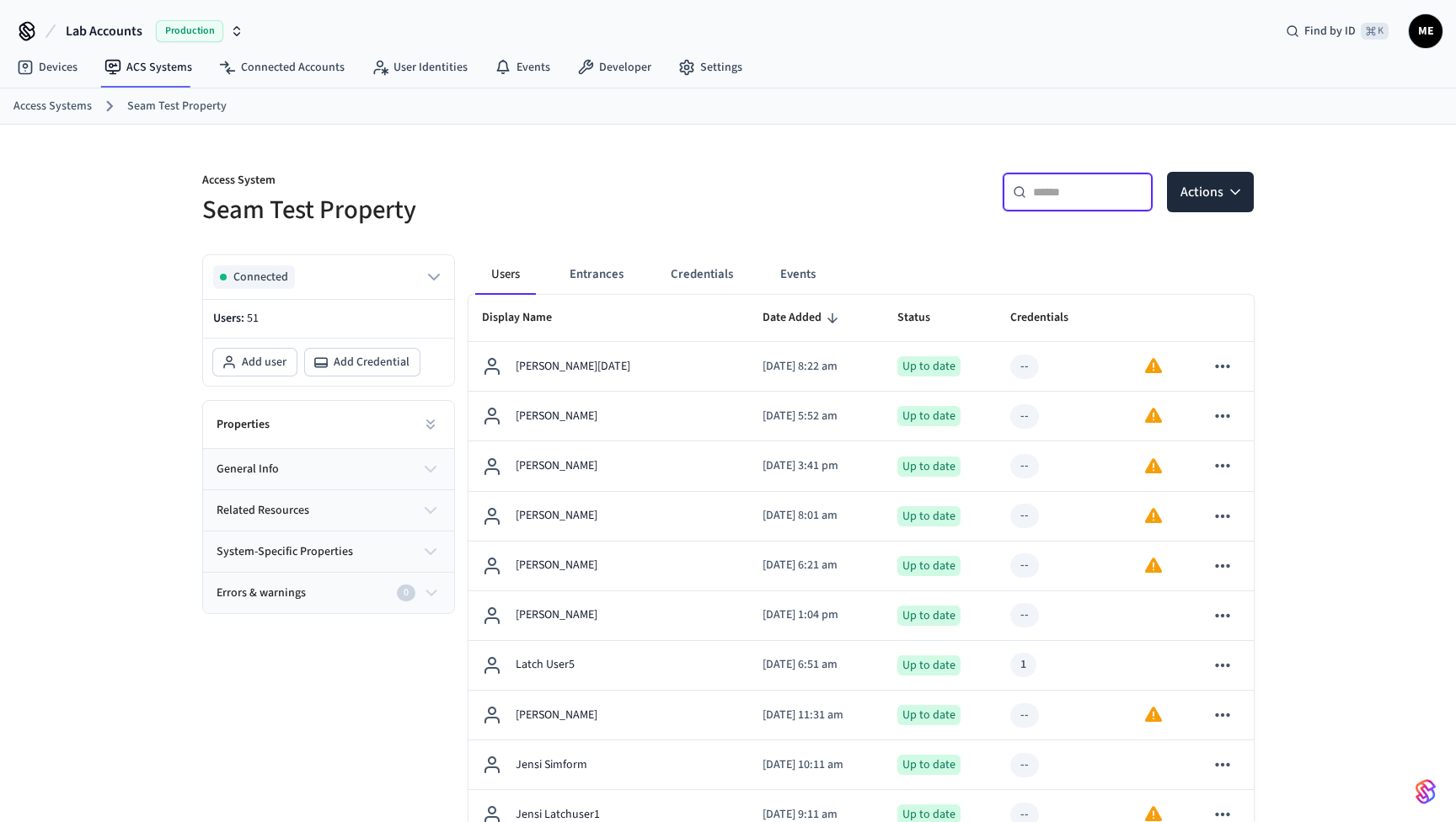
click at [1052, 191] on input "text" at bounding box center [1087, 191] width 110 height 17
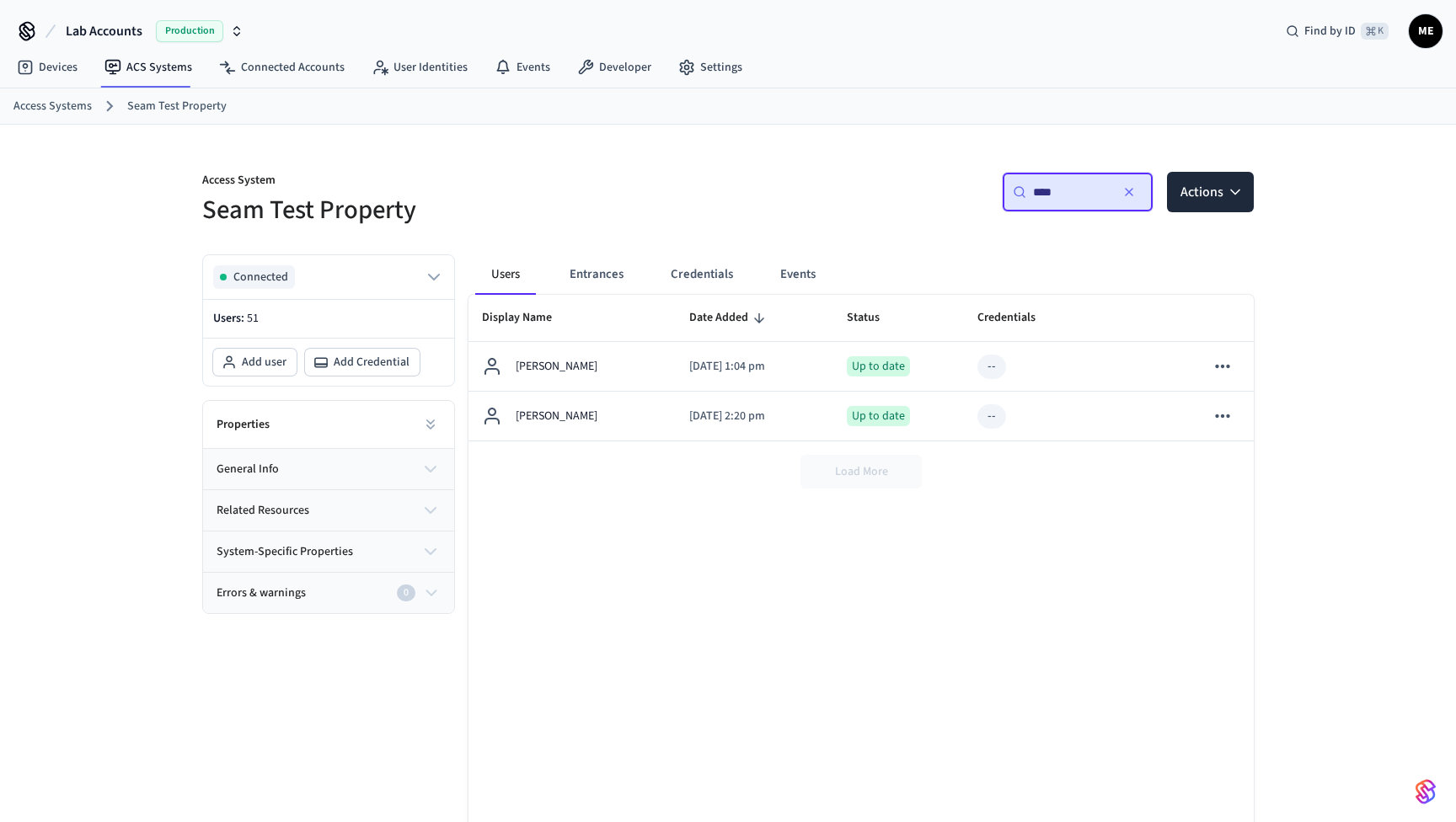
type input "****"
click at [753, 230] on div "Access System Seam Test Property ​ **** ​ Actions Connected Users: 51 Add user …" at bounding box center [728, 519] width 1078 height 790
